Goal: Information Seeking & Learning: Learn about a topic

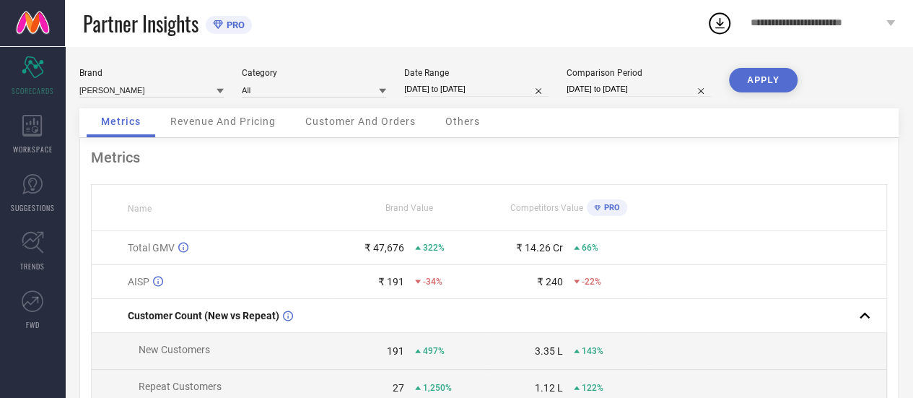
click at [289, 30] on div "Partner Insights PRO" at bounding box center [395, 23] width 624 height 46
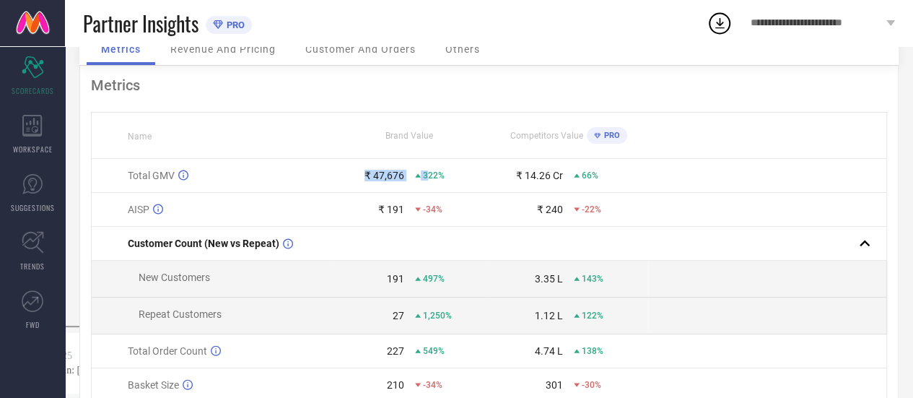
drag, startPoint x: 369, startPoint y: 178, endPoint x: 428, endPoint y: 178, distance: 59.2
click at [428, 178] on div "₹ 47,676 322%" at bounding box center [409, 176] width 157 height 12
click at [428, 178] on span "322%" at bounding box center [434, 175] width 22 height 10
drag, startPoint x: 520, startPoint y: 178, endPoint x: 539, endPoint y: 183, distance: 20.0
click at [539, 181] on div "₹ 14.26 Cr" at bounding box center [539, 176] width 47 height 12
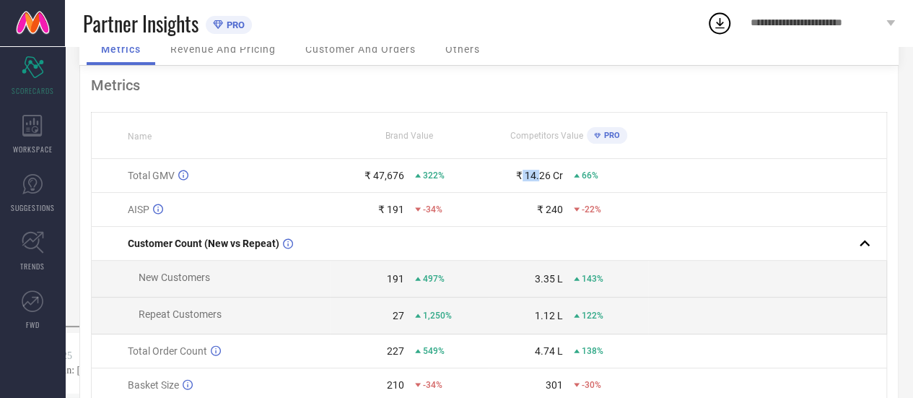
click at [539, 181] on div "₹ 14.26 Cr" at bounding box center [539, 176] width 47 height 12
click at [611, 135] on span "PRO" at bounding box center [610, 135] width 19 height 9
click at [242, 22] on span "PRO" at bounding box center [234, 24] width 22 height 11
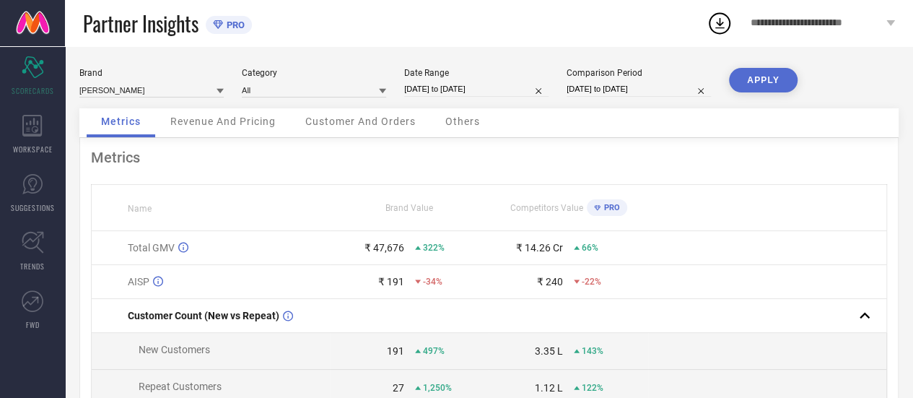
click at [377, 127] on span "Customer And Orders" at bounding box center [360, 122] width 110 height 12
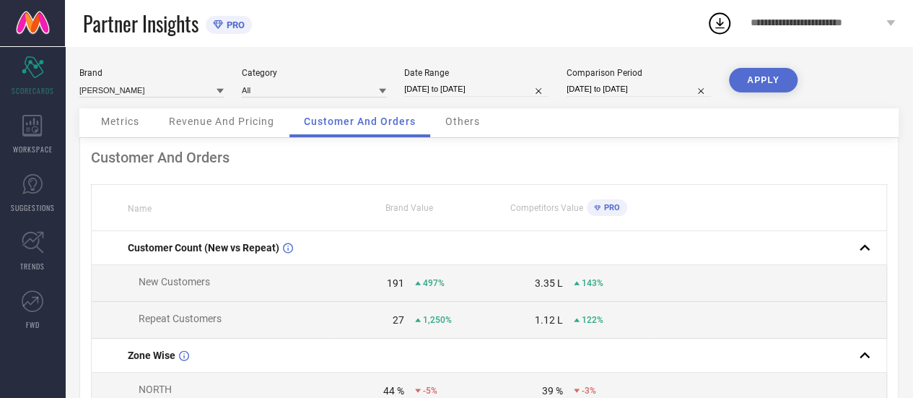
scroll to position [72, 0]
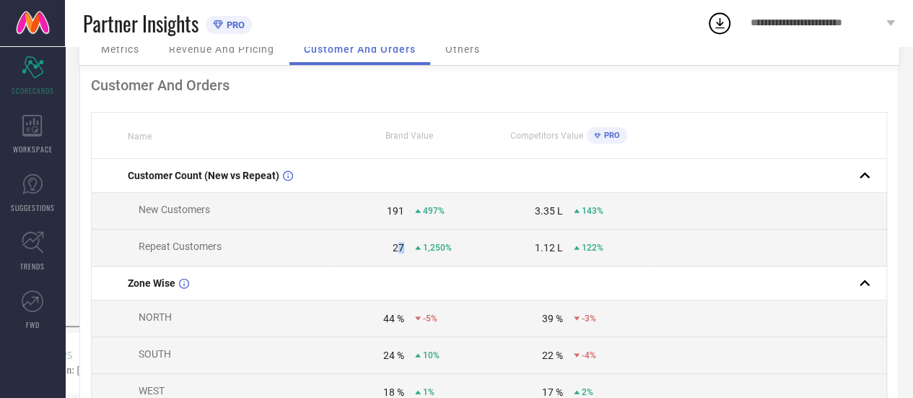
drag, startPoint x: 397, startPoint y: 249, endPoint x: 416, endPoint y: 249, distance: 18.8
click at [416, 249] on div "27 1,250%" at bounding box center [409, 248] width 157 height 12
click at [399, 245] on div "27" at bounding box center [399, 248] width 12 height 12
click at [397, 240] on td "27 1,250%" at bounding box center [409, 248] width 159 height 37
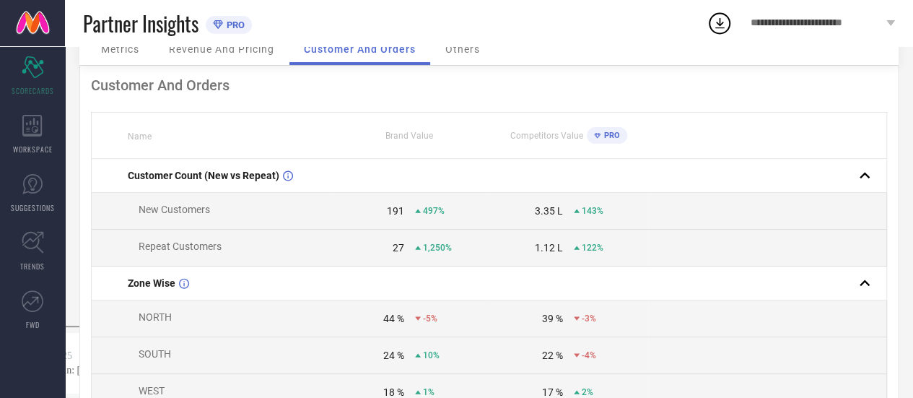
scroll to position [361, 0]
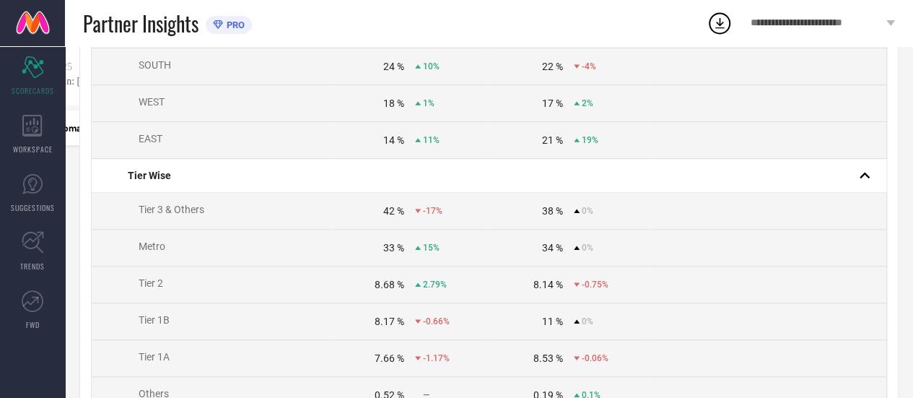
click at [819, 19] on span "**********" at bounding box center [817, 23] width 132 height 12
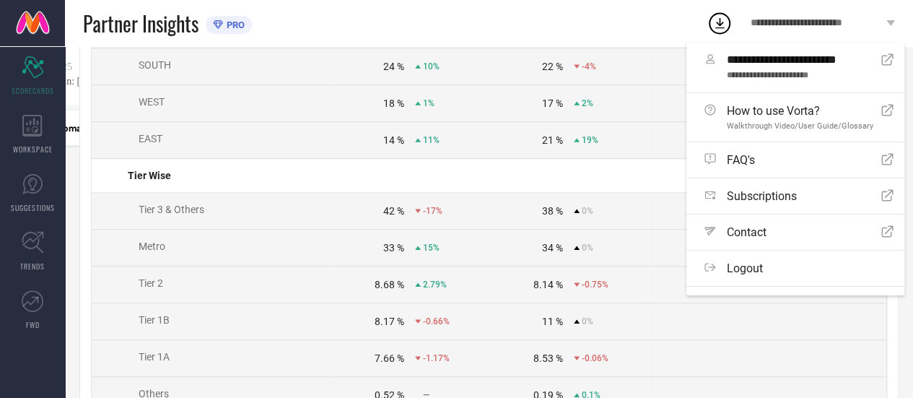
click at [583, 13] on div "Partner Insights PRO" at bounding box center [395, 23] width 624 height 46
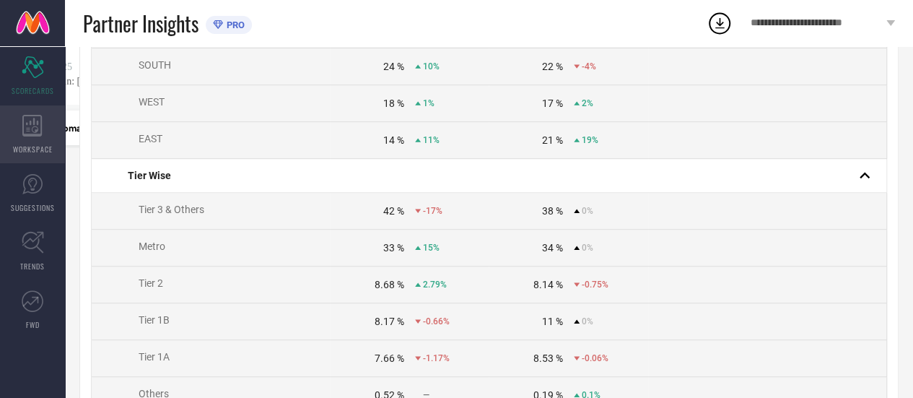
click at [35, 129] on icon at bounding box center [31, 126] width 19 height 22
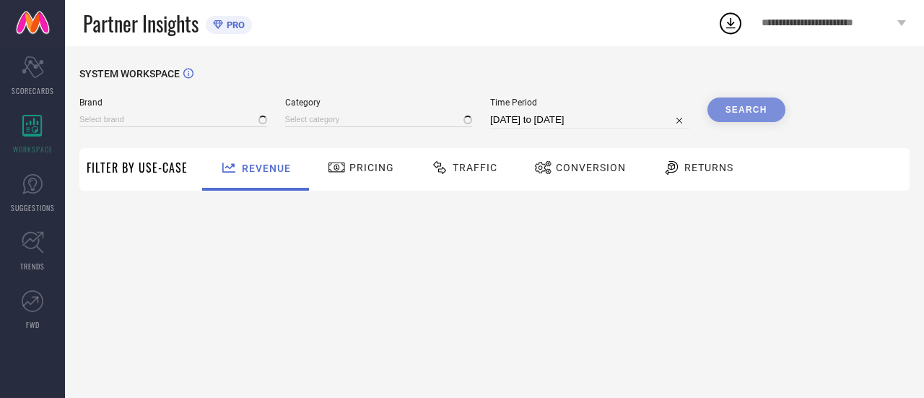
type input "[PERSON_NAME]"
type input "All"
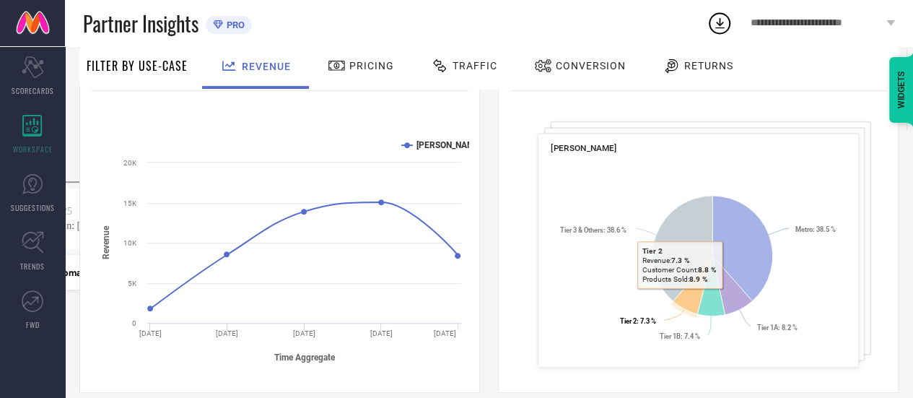
scroll to position [72, 0]
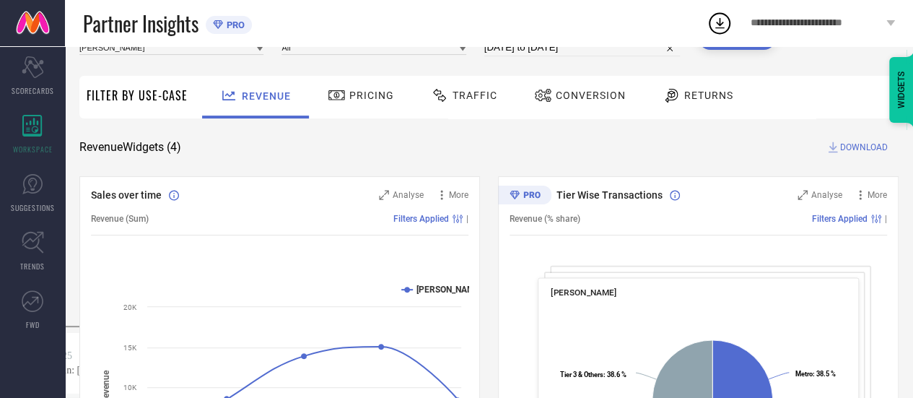
click at [455, 86] on div "Traffic" at bounding box center [464, 95] width 74 height 25
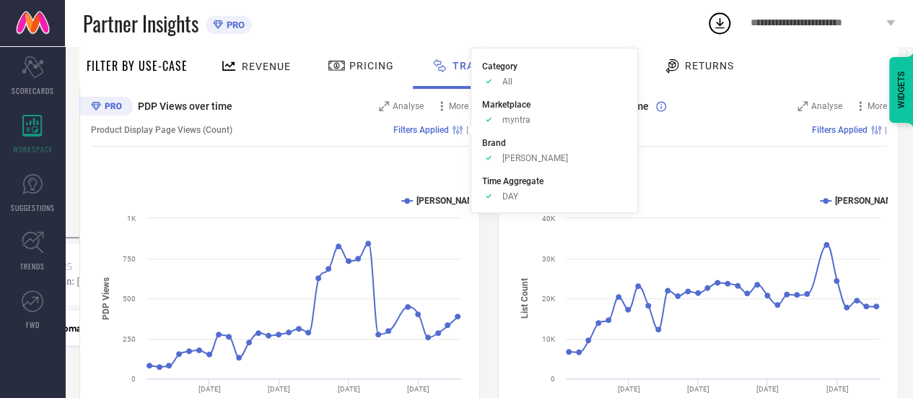
scroll to position [17, 0]
